Goal: Find contact information: Find contact information

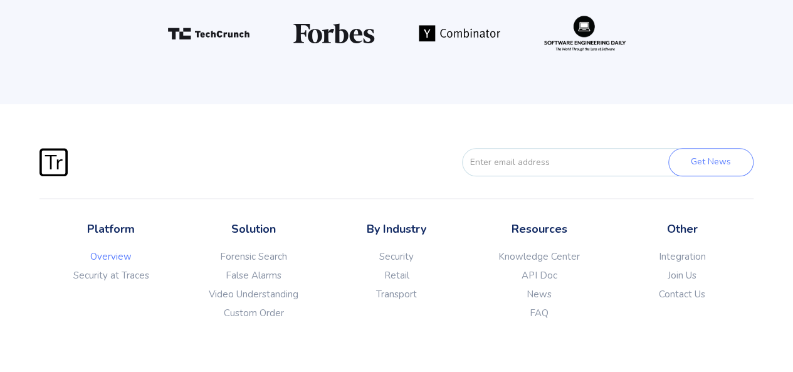
scroll to position [3132, 0]
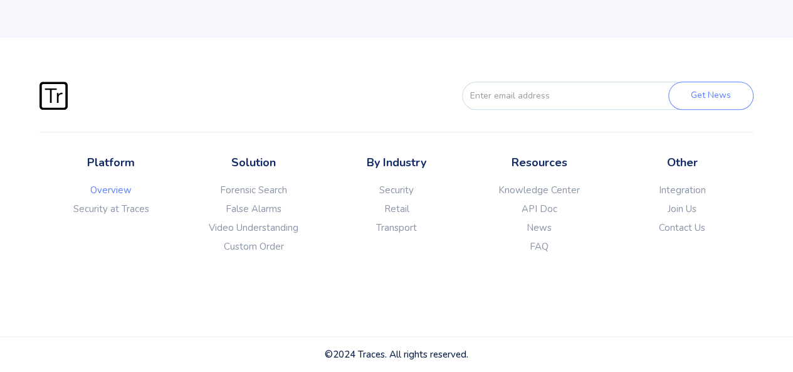
click at [402, 196] on link "Security" at bounding box center [396, 190] width 143 height 13
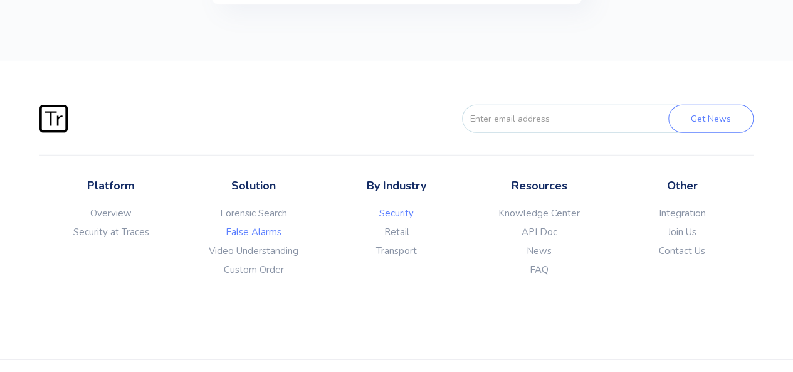
scroll to position [4045, 0]
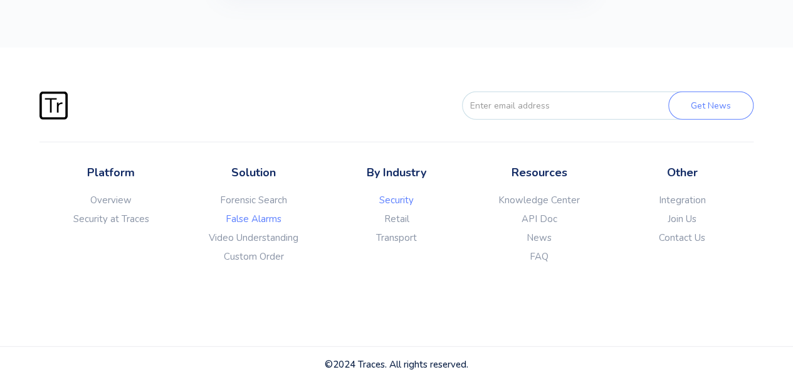
click at [396, 194] on link "Security" at bounding box center [396, 200] width 143 height 13
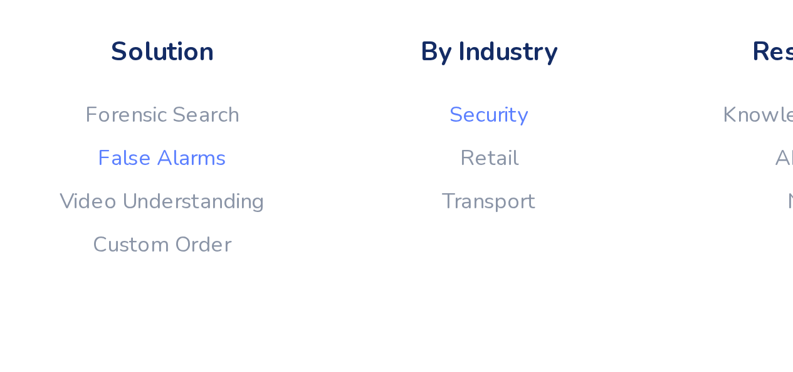
scroll to position [4045, 0]
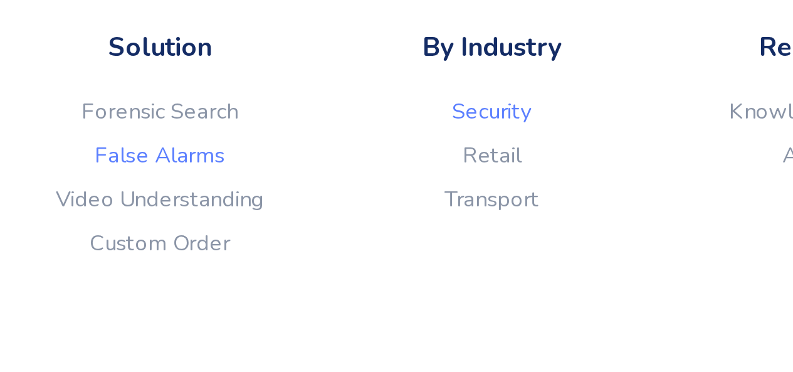
drag, startPoint x: 406, startPoint y: 192, endPoint x: 389, endPoint y: 217, distance: 30.1
click at [389, 217] on div "By Industry Security Retail Transport" at bounding box center [396, 236] width 143 height 144
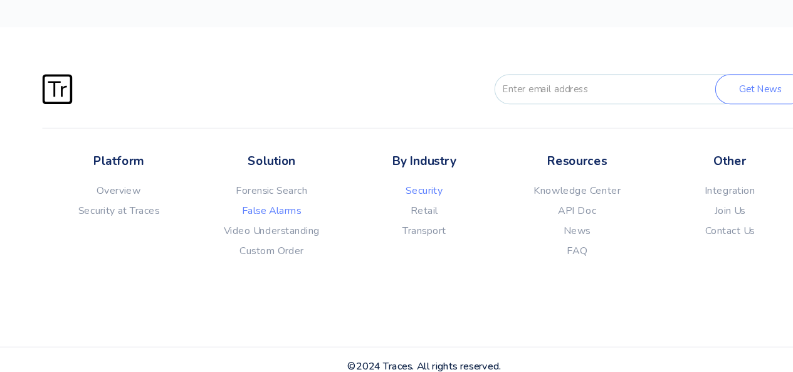
scroll to position [4044, 0]
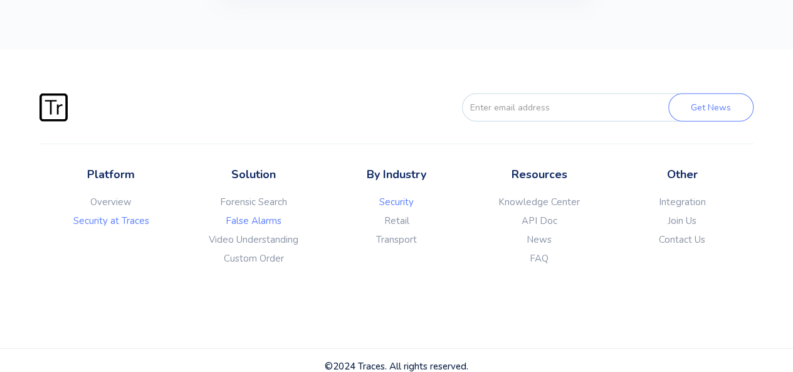
click at [127, 216] on link "Security at Traces" at bounding box center [110, 220] width 143 height 13
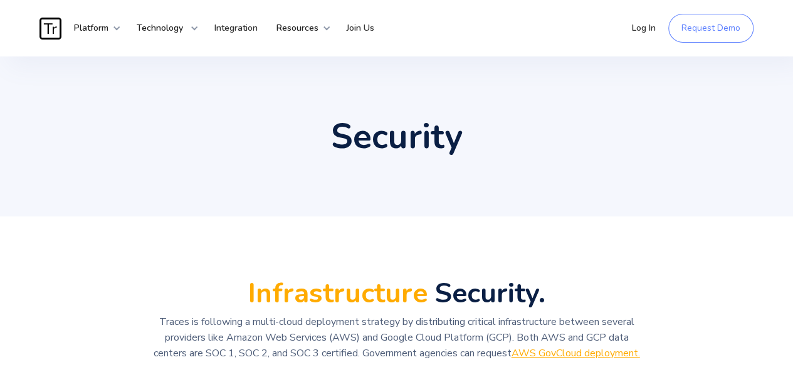
scroll to position [2150, 0]
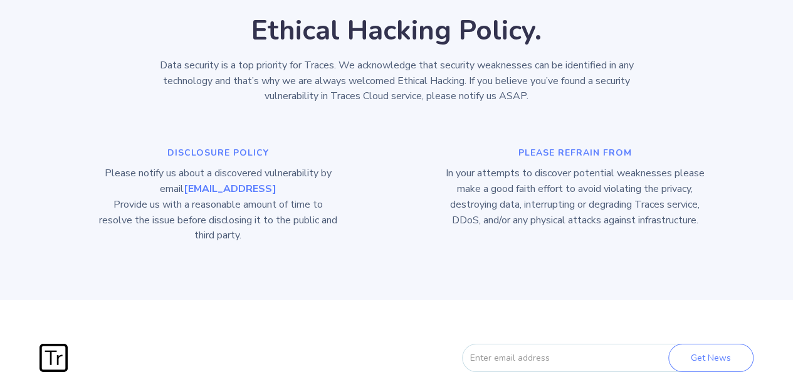
drag, startPoint x: 160, startPoint y: 186, endPoint x: 267, endPoint y: 185, distance: 106.6
click at [267, 185] on p "Please notify us about a discovered vulnerability by email security@traces.ai ‍…" at bounding box center [218, 205] width 268 height 78
copy strong "security@traces.ai"
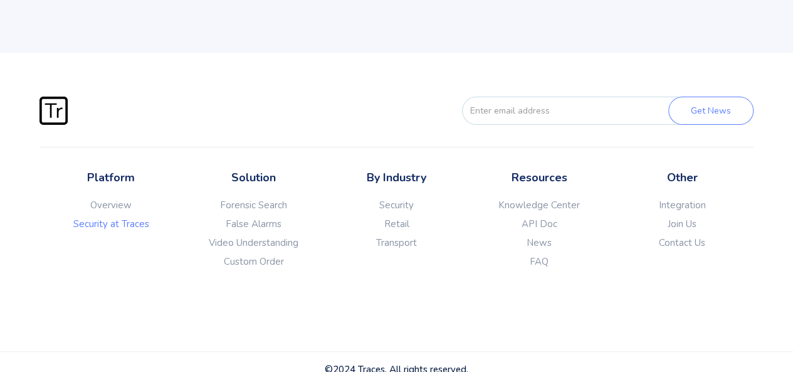
scroll to position [2409, 0]
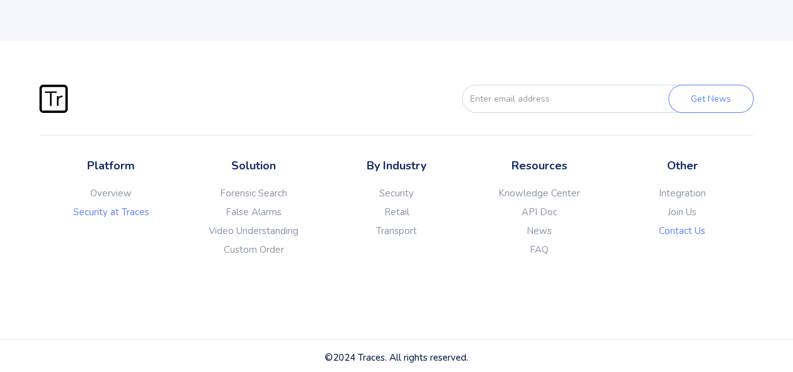
click at [686, 226] on link "Contact Us" at bounding box center [682, 230] width 143 height 13
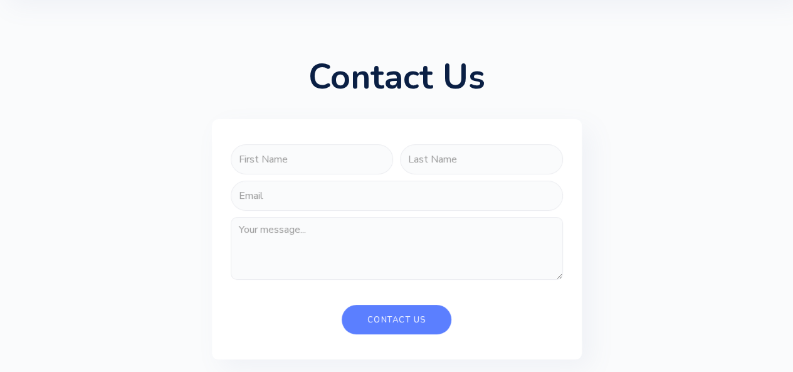
scroll to position [61, 0]
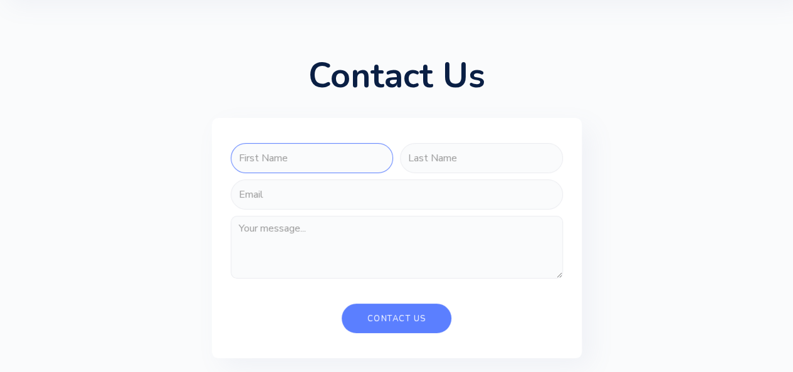
click at [278, 162] on input "FORM-CONTACT-US" at bounding box center [312, 158] width 163 height 30
